Goal: Check status: Check status

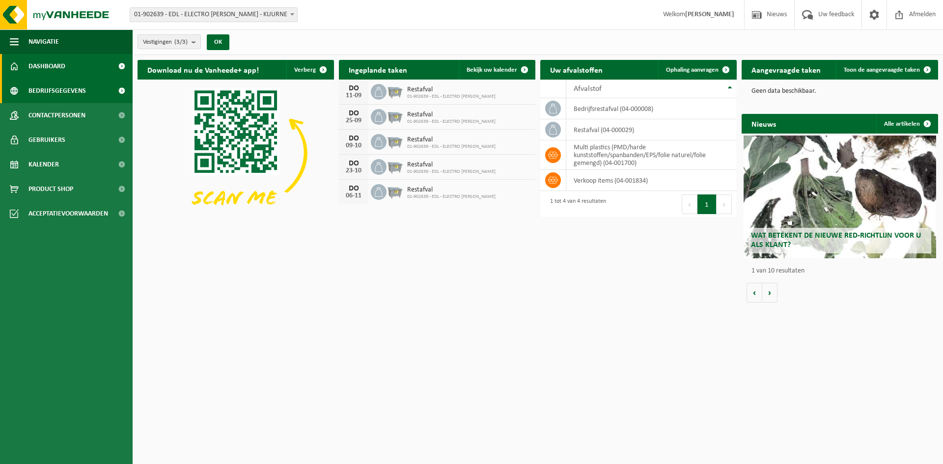
click at [64, 87] on span "Bedrijfsgegevens" at bounding box center [56, 91] width 57 height 25
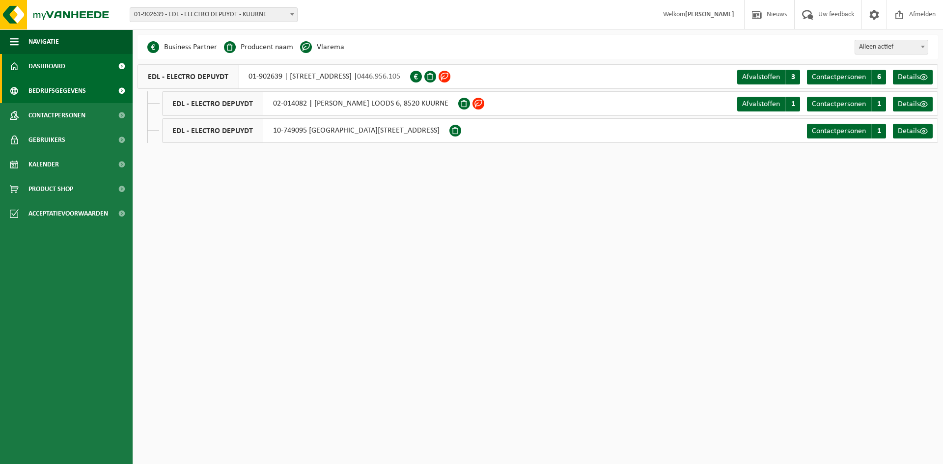
click at [49, 64] on span "Dashboard" at bounding box center [46, 66] width 37 height 25
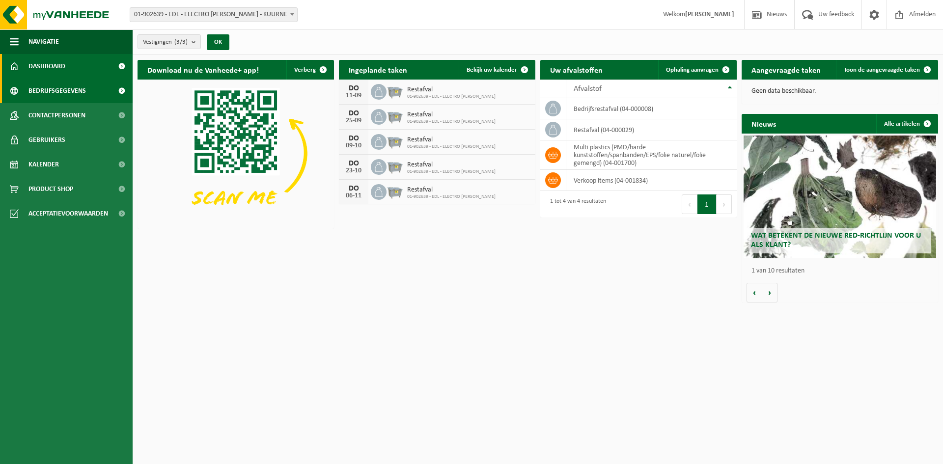
click at [55, 96] on span "Bedrijfsgegevens" at bounding box center [56, 91] width 57 height 25
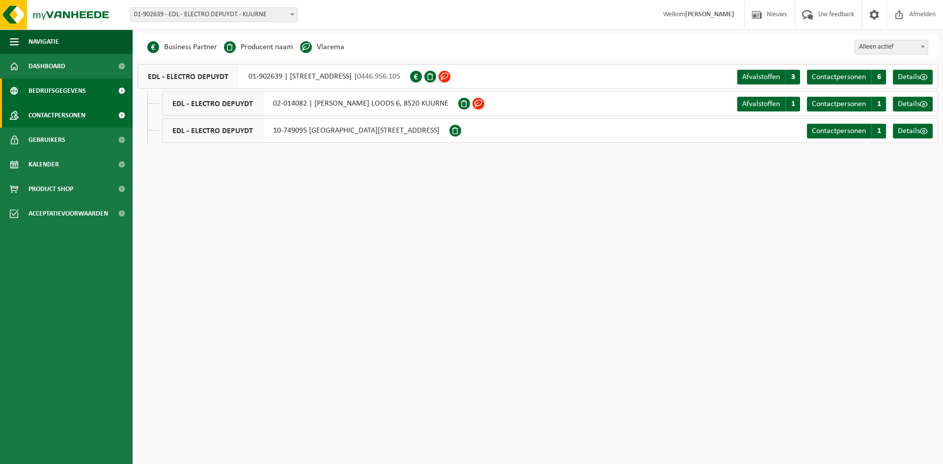
click at [58, 111] on span "Contactpersonen" at bounding box center [56, 115] width 57 height 25
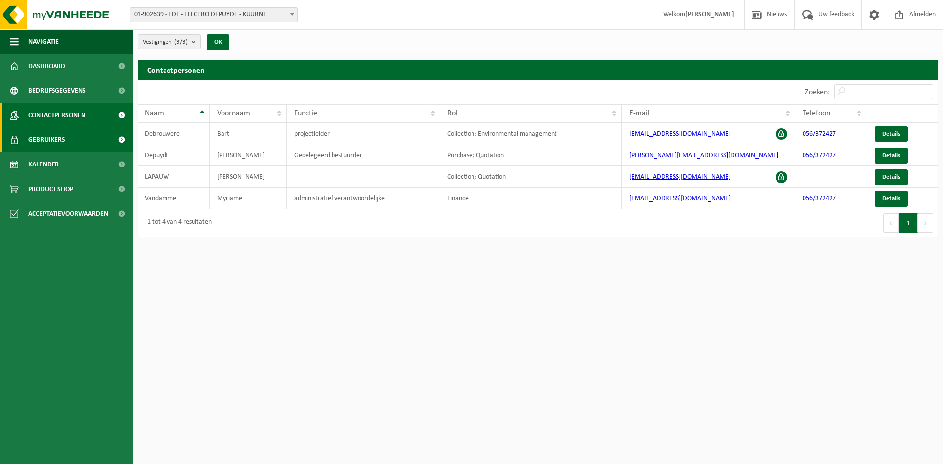
click at [61, 146] on span "Gebruikers" at bounding box center [46, 140] width 37 height 25
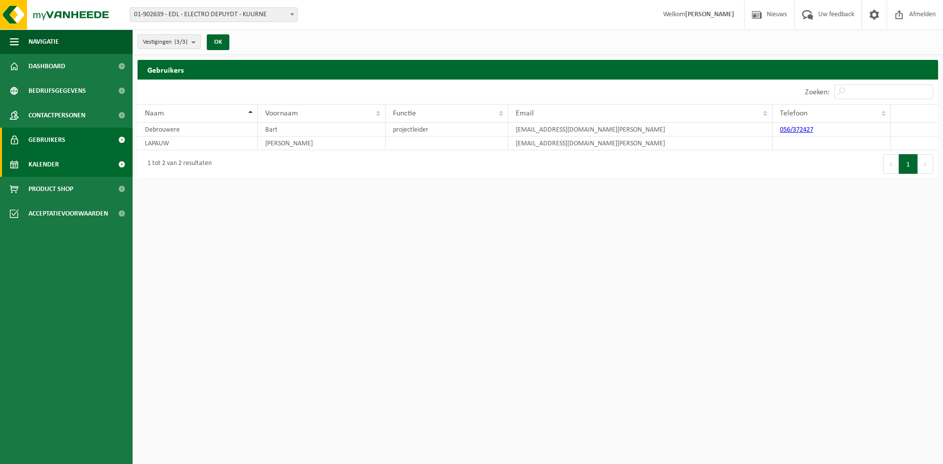
click at [60, 167] on link "Kalender" at bounding box center [66, 164] width 133 height 25
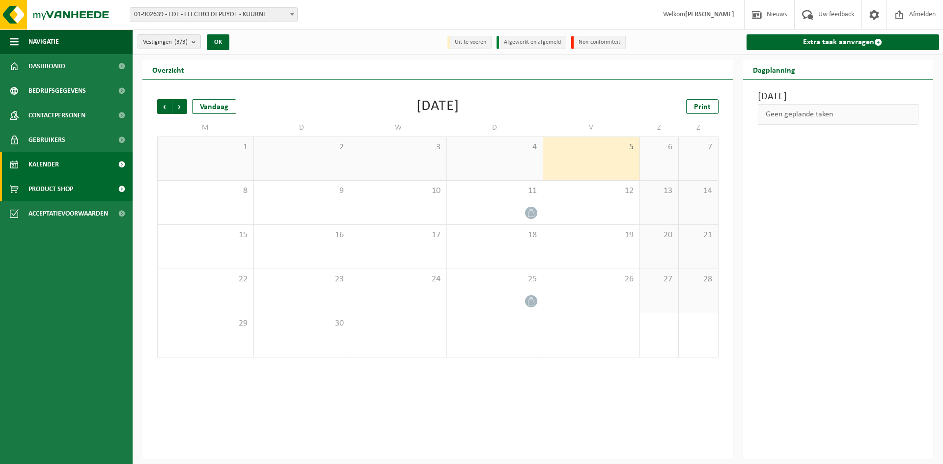
click at [56, 187] on span "Product Shop" at bounding box center [50, 189] width 45 height 25
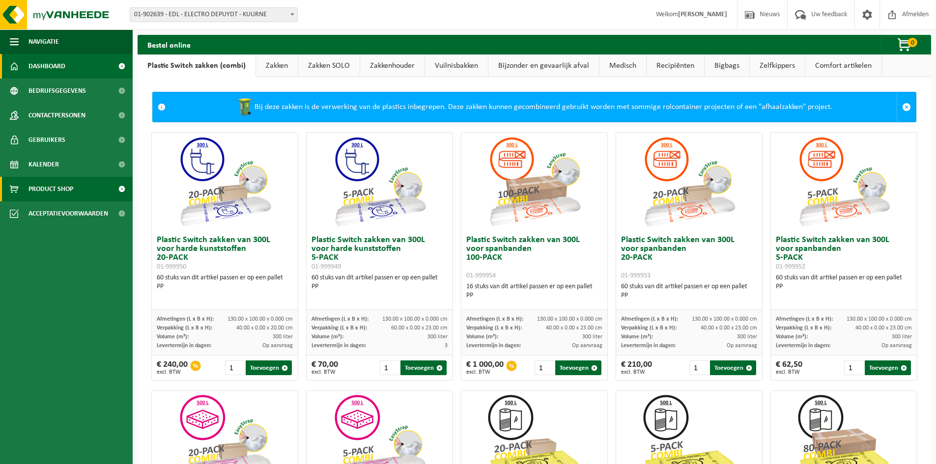
click at [60, 59] on span "Dashboard" at bounding box center [46, 66] width 37 height 25
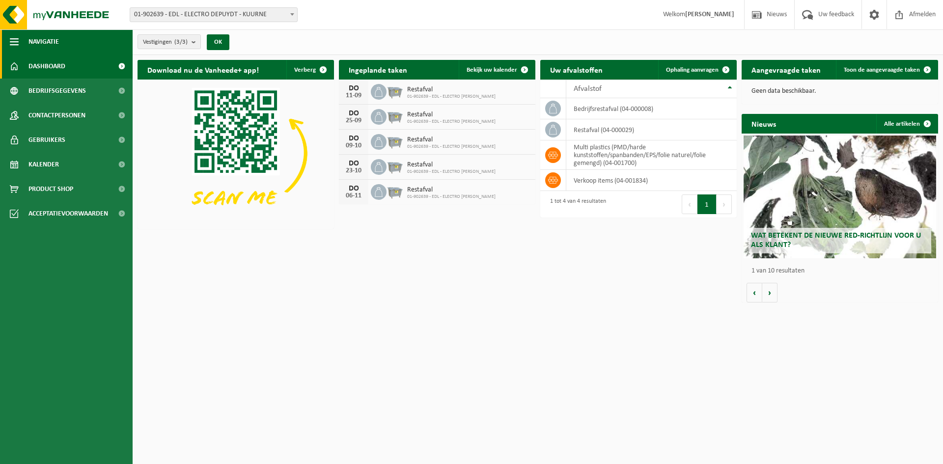
click at [52, 44] on span "Navigatie" at bounding box center [43, 41] width 30 height 25
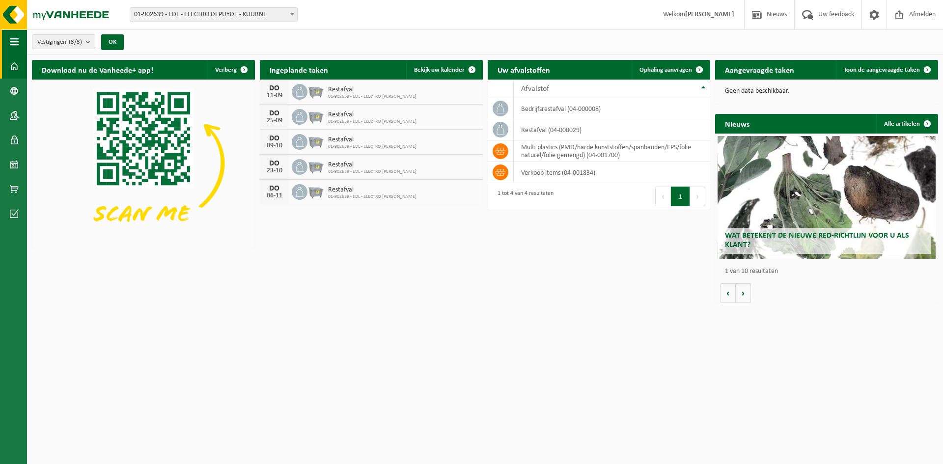
click at [21, 42] on button "Navigatie" at bounding box center [13, 41] width 27 height 25
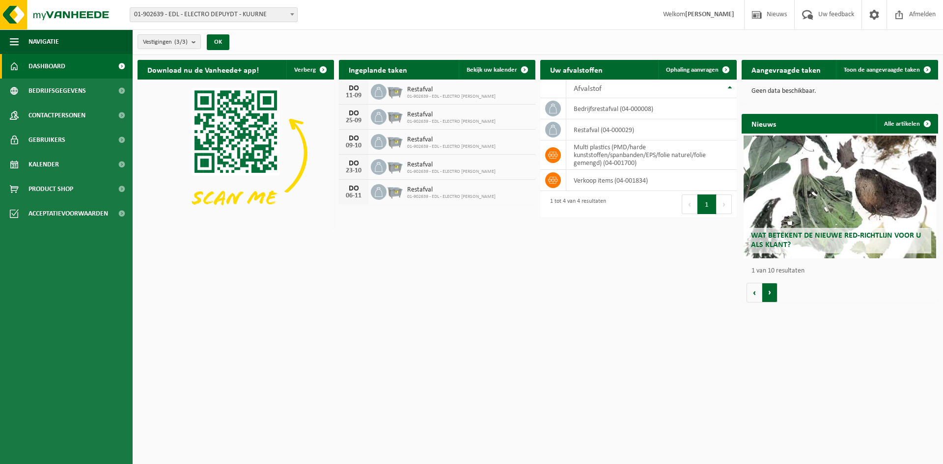
click at [772, 296] on button "Volgende" at bounding box center [769, 293] width 15 height 20
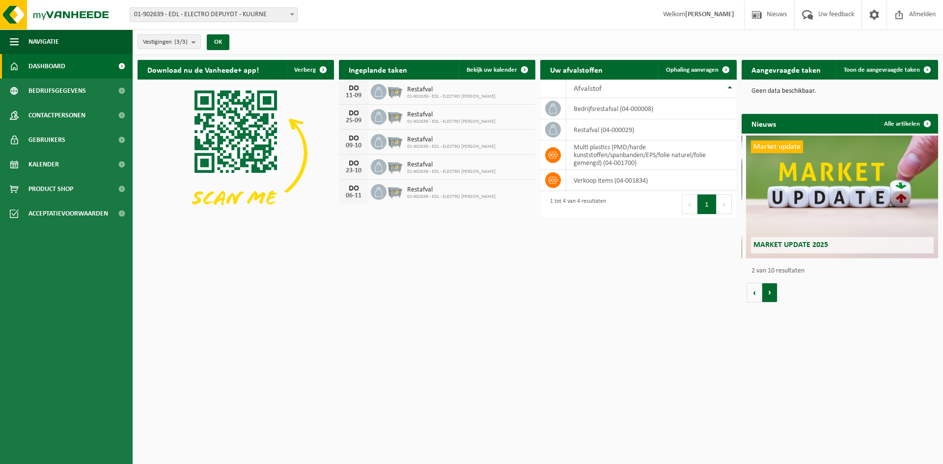
scroll to position [0, 196]
click at [772, 296] on button "Volgende" at bounding box center [769, 293] width 15 height 20
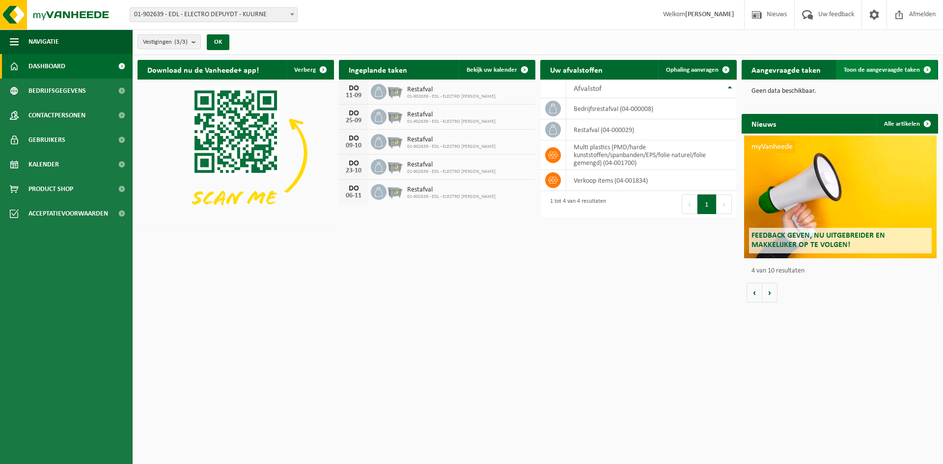
scroll to position [0, 589]
click at [904, 67] on span "Toon de aangevraagde taken" at bounding box center [882, 70] width 76 height 6
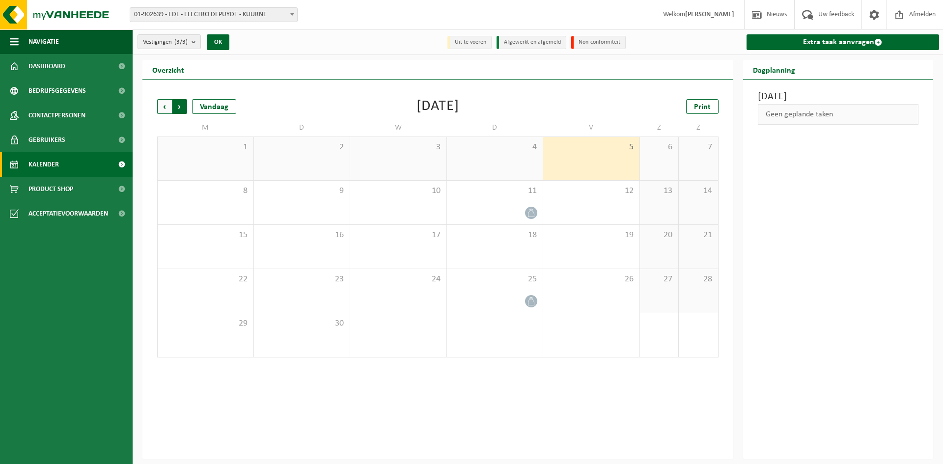
click at [159, 104] on span "Vorige" at bounding box center [164, 106] width 15 height 15
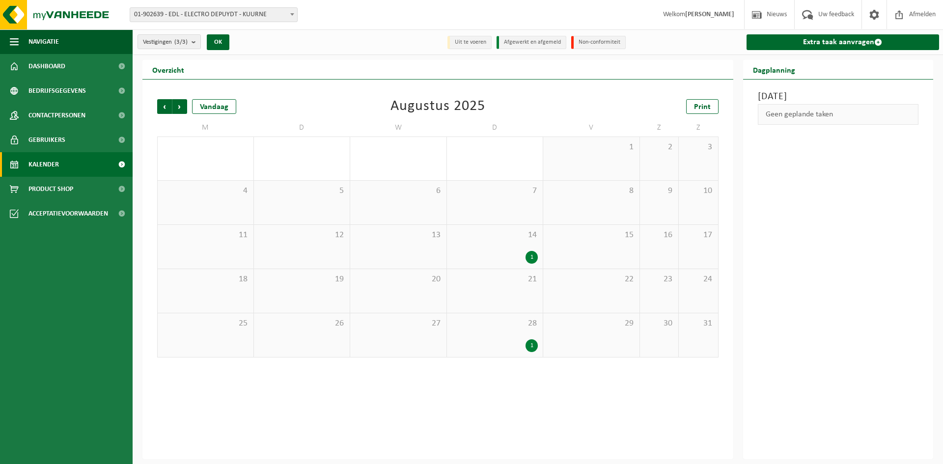
click at [533, 255] on div "1" at bounding box center [532, 257] width 12 height 13
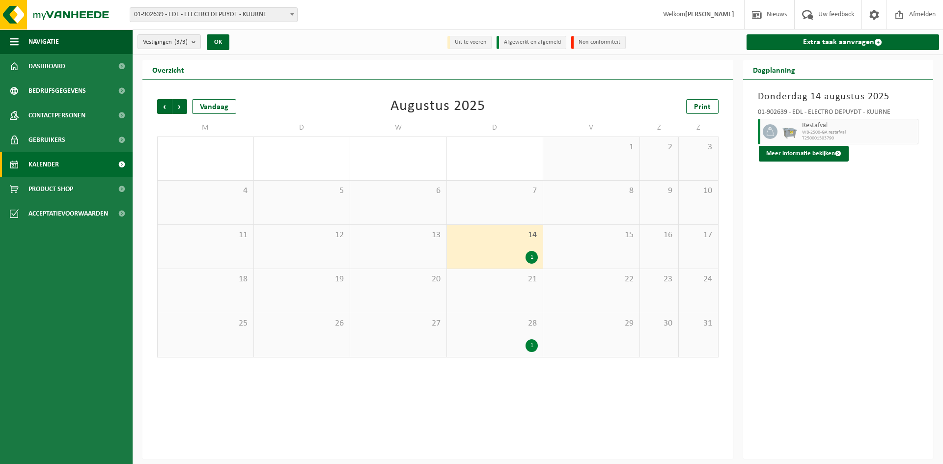
click at [531, 344] on div "1" at bounding box center [532, 345] width 12 height 13
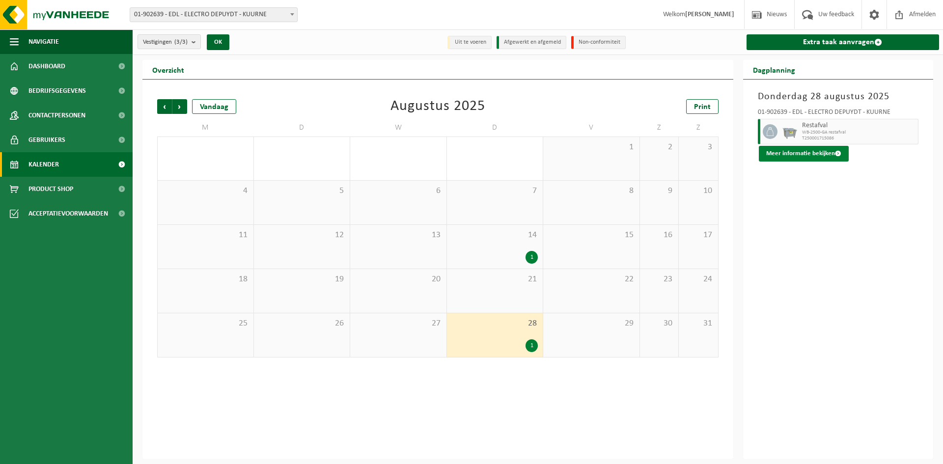
click at [816, 147] on button "Meer informatie bekijken" at bounding box center [804, 154] width 90 height 16
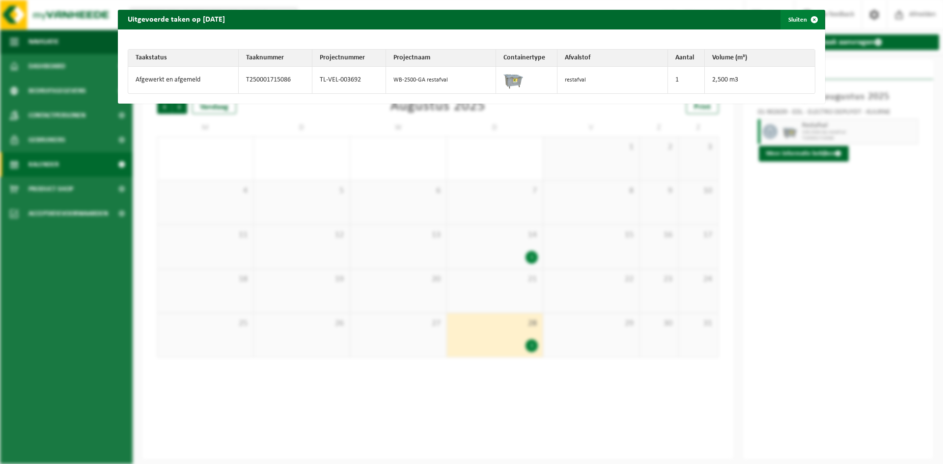
click at [805, 14] on span "button" at bounding box center [815, 20] width 20 height 20
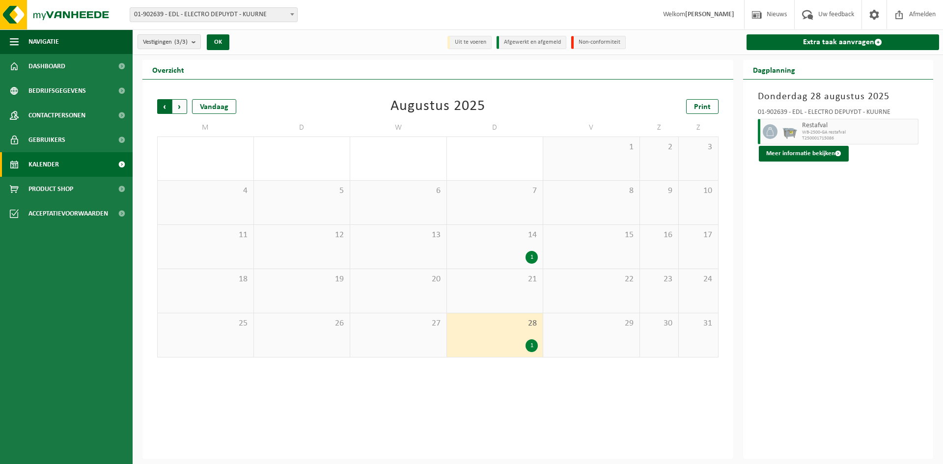
click at [182, 107] on span "Volgende" at bounding box center [179, 106] width 15 height 15
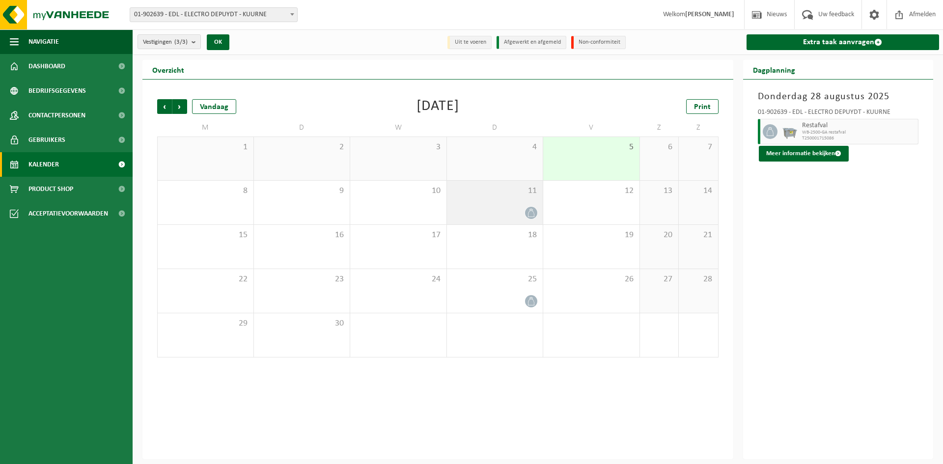
click at [531, 211] on icon at bounding box center [531, 213] width 8 height 8
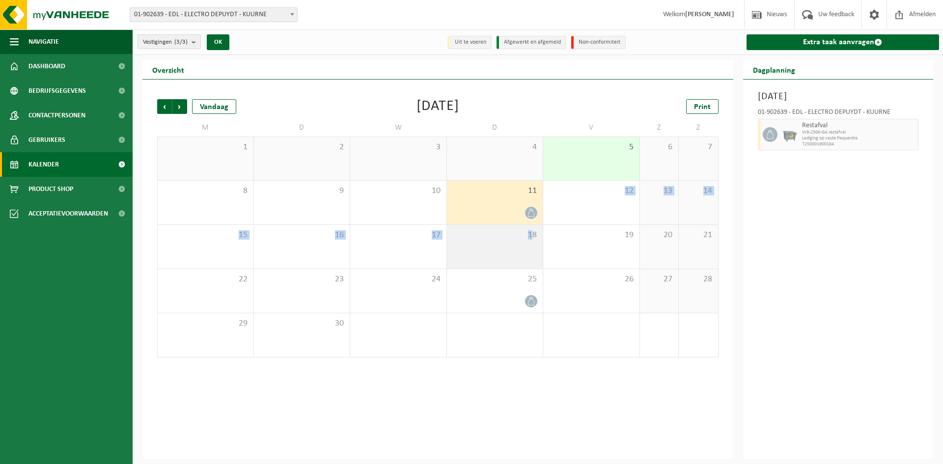
drag, startPoint x: 533, startPoint y: 210, endPoint x: 532, endPoint y: 250, distance: 39.3
click at [532, 250] on tbody "1 2 3 4 5 6 7 8 9 10 11 12 13 14 15 16 17 18 19 20 21 22 23 24 25 26 27 28 29 3…" at bounding box center [437, 247] width 561 height 221
click at [532, 250] on div "18" at bounding box center [495, 247] width 96 height 44
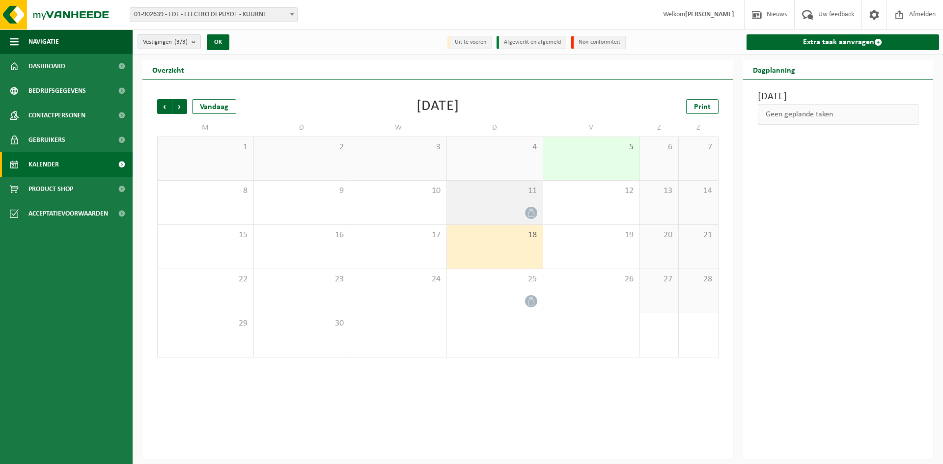
click at [531, 217] on span at bounding box center [531, 213] width 12 height 12
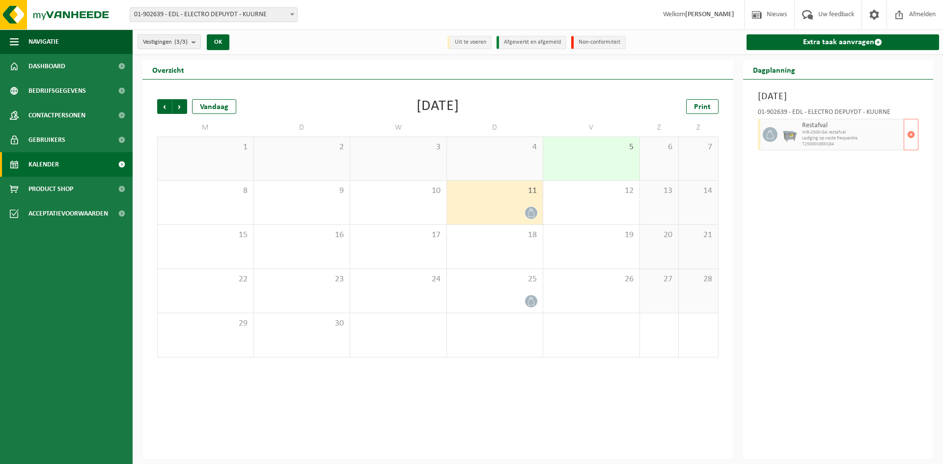
click at [852, 133] on span "WB-2500-GA restafval" at bounding box center [852, 133] width 100 height 6
click at [48, 64] on span "Dashboard" at bounding box center [46, 66] width 37 height 25
